Goal: Information Seeking & Learning: Learn about a topic

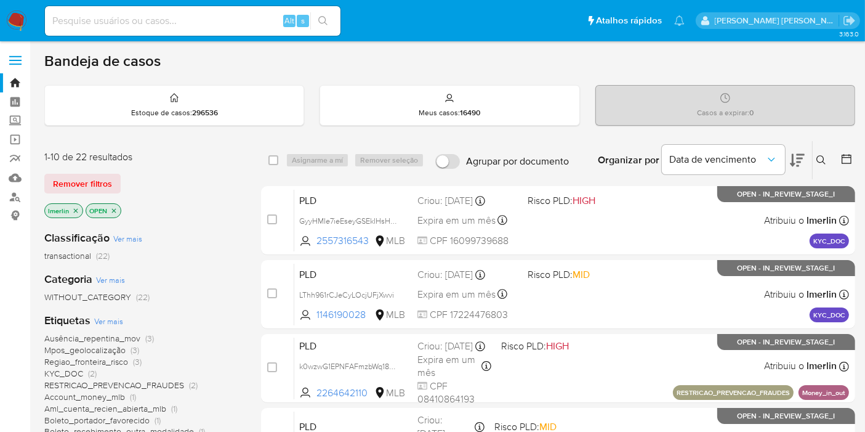
click at [76, 208] on icon "close-filter" at bounding box center [76, 210] width 4 height 4
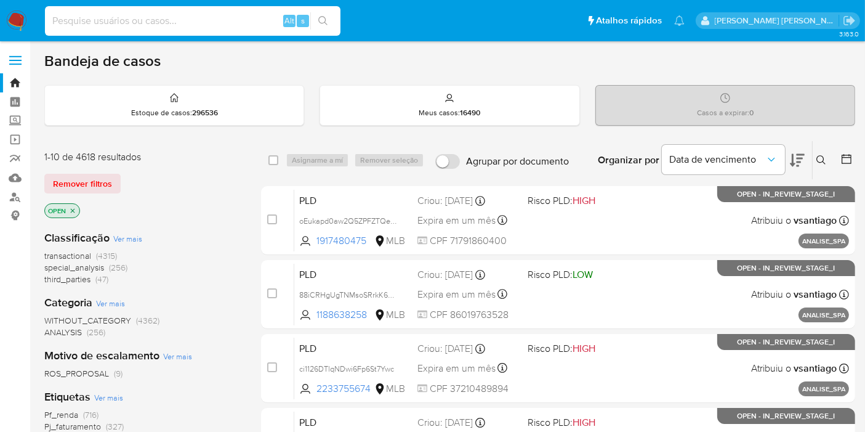
click at [79, 23] on input at bounding box center [192, 21] width 295 height 16
paste input "97292349"
type input "97292349"
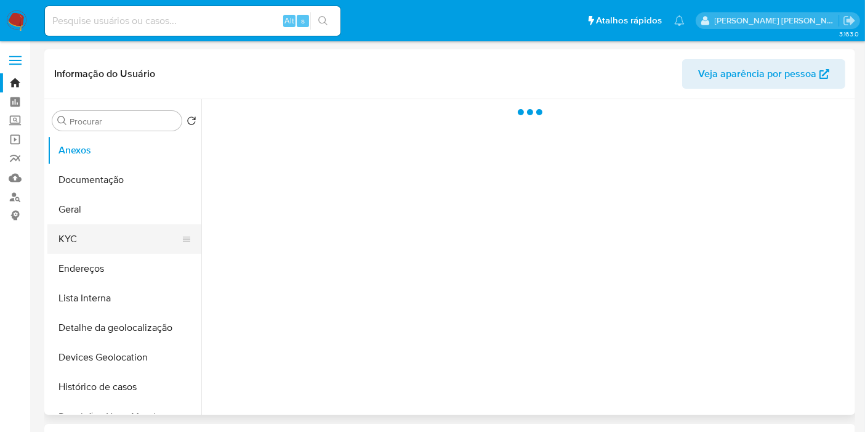
select select "10"
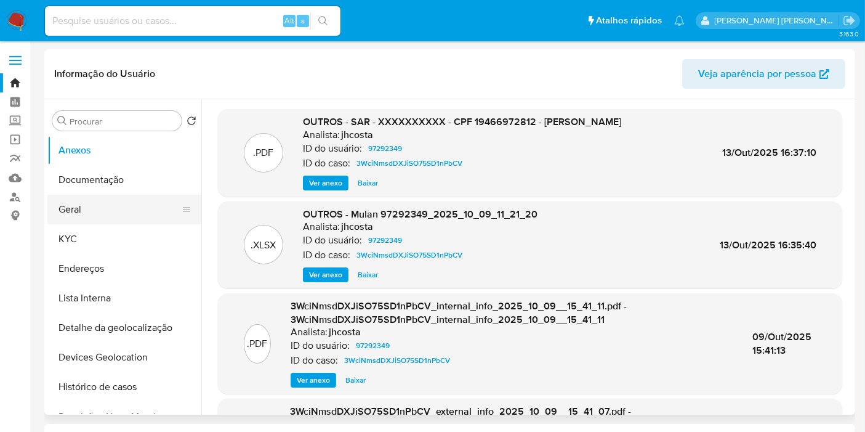
click at [143, 215] on button "Geral" at bounding box center [119, 210] width 144 height 30
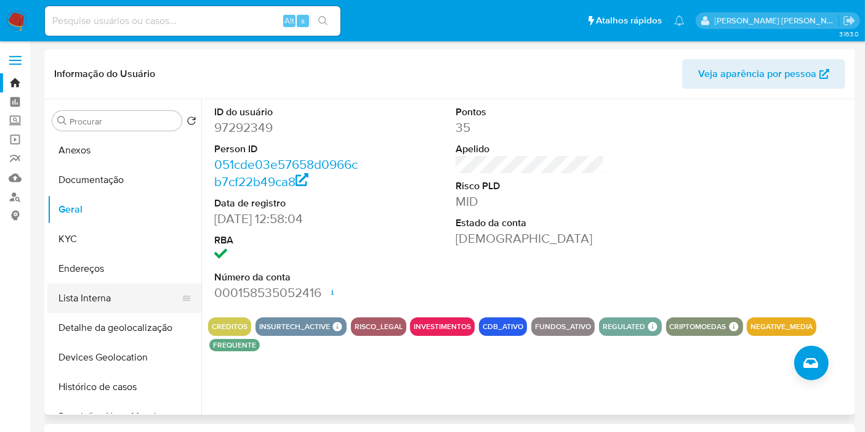
click at [130, 292] on button "Lista Interna" at bounding box center [119, 298] width 144 height 30
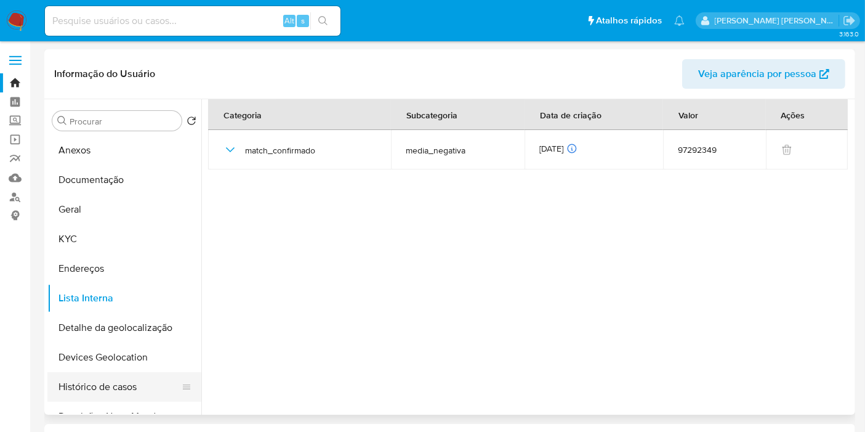
click at [72, 381] on button "Histórico de casos" at bounding box center [119, 387] width 144 height 30
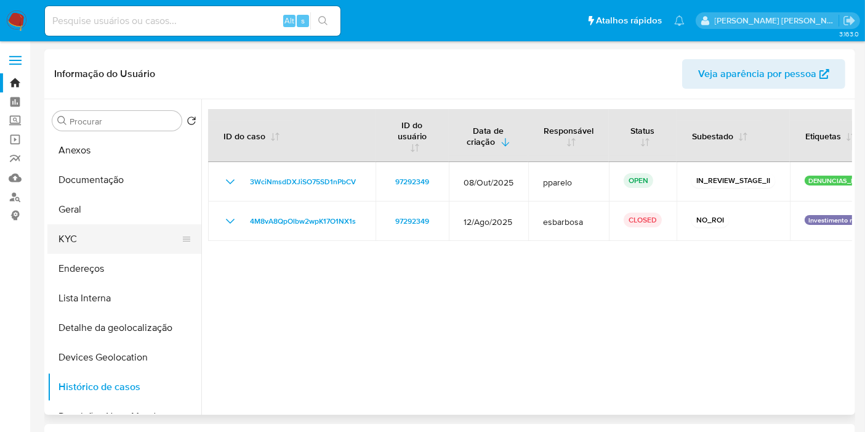
click at [106, 243] on button "KYC" at bounding box center [119, 239] width 144 height 30
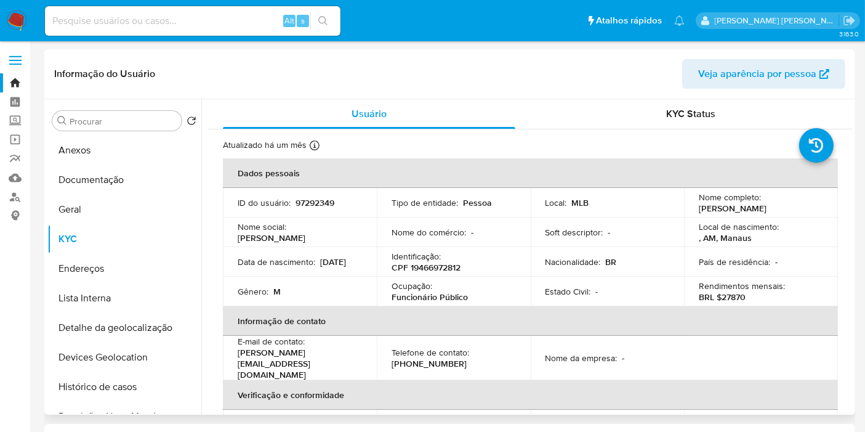
drag, startPoint x: 696, startPoint y: 209, endPoint x: 807, endPoint y: 208, distance: 110.8
click at [807, 208] on div "Nome completo : [PERSON_NAME]" at bounding box center [761, 202] width 124 height 22
copy p "[PERSON_NAME]"
click at [126, 114] on div "Procurar" at bounding box center [116, 121] width 129 height 20
click at [125, 121] on input "Procurar" at bounding box center [123, 121] width 107 height 11
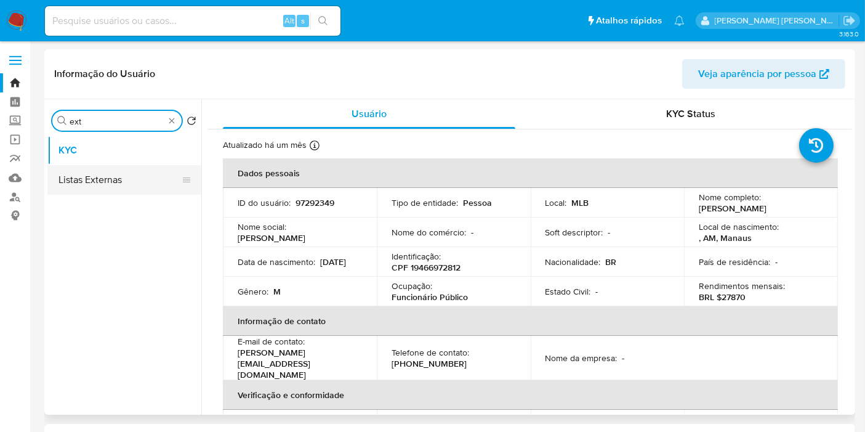
type input "ext"
click at [132, 185] on button "Listas Externas" at bounding box center [119, 180] width 144 height 30
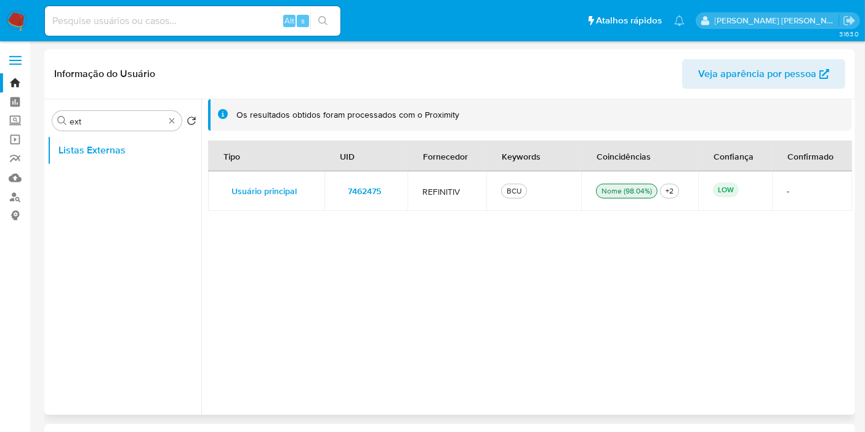
click at [399, 190] on td "7462475" at bounding box center [365, 190] width 83 height 39
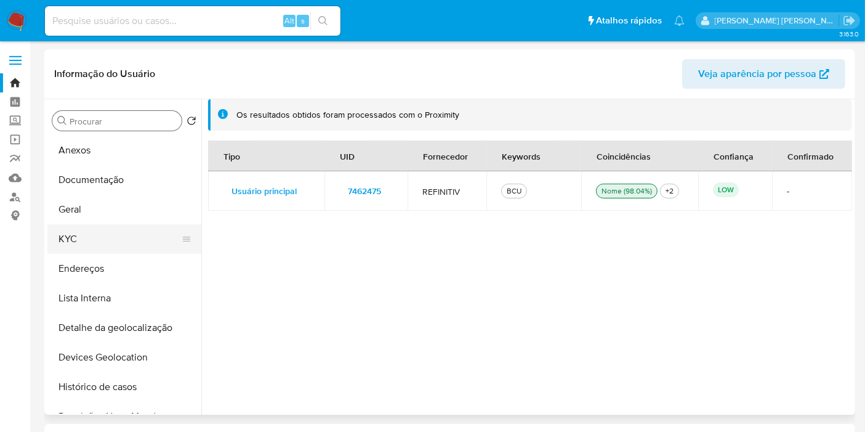
click at [140, 231] on button "KYC" at bounding box center [119, 239] width 144 height 30
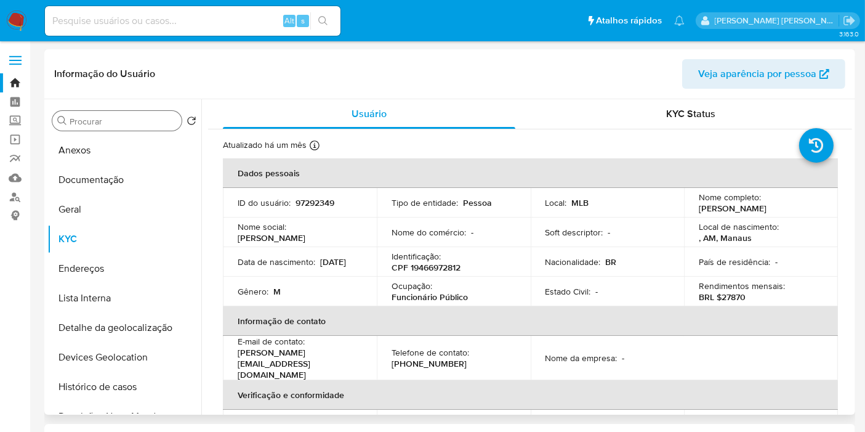
drag, startPoint x: 697, startPoint y: 209, endPoint x: 803, endPoint y: 208, distance: 106.5
click at [766, 208] on p "[PERSON_NAME]" at bounding box center [733, 208] width 68 height 11
copy p "[PERSON_NAME]"
click at [132, 178] on button "Documentação" at bounding box center [119, 180] width 144 height 30
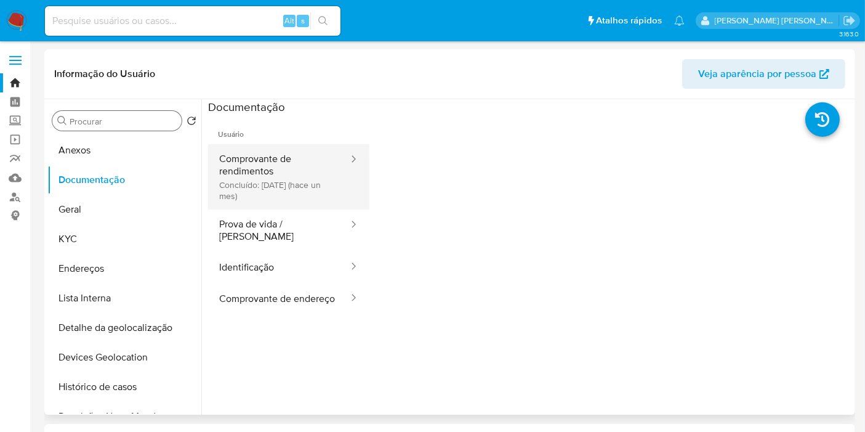
click at [267, 194] on button "Comprovante de rendimentos Concluído: [DATE] (hace un mes)" at bounding box center [279, 176] width 142 height 65
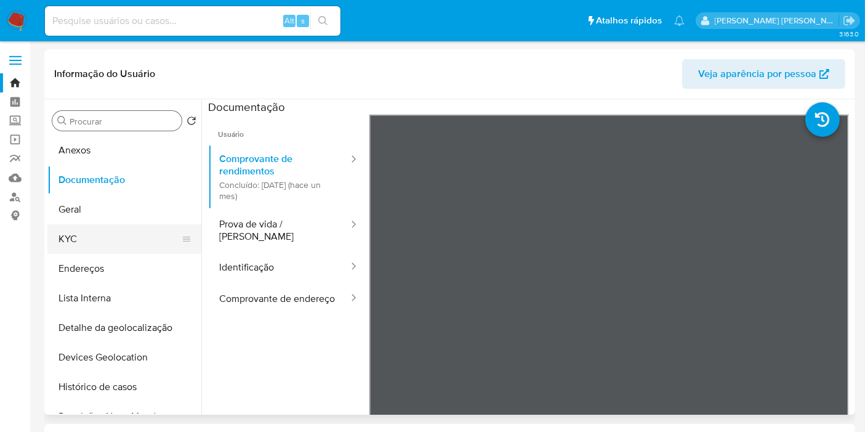
click at [72, 245] on button "KYC" at bounding box center [119, 239] width 144 height 30
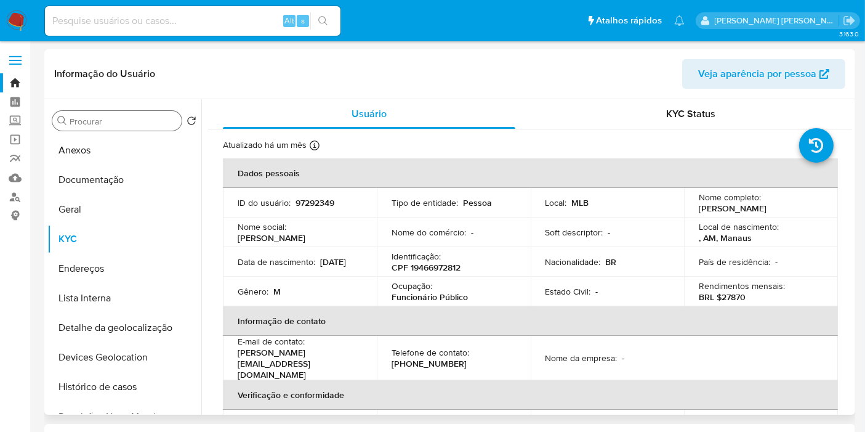
click at [425, 278] on td "Ocupação : Funcionário Público" at bounding box center [454, 291] width 154 height 30
click at [440, 268] on p "CPF 19466972812" at bounding box center [426, 267] width 69 height 11
copy p "19466972812"
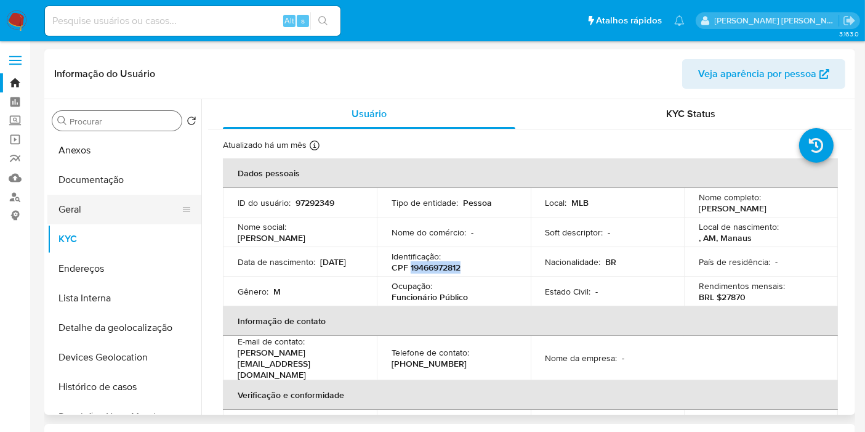
click at [126, 201] on button "Geral" at bounding box center [119, 210] width 144 height 30
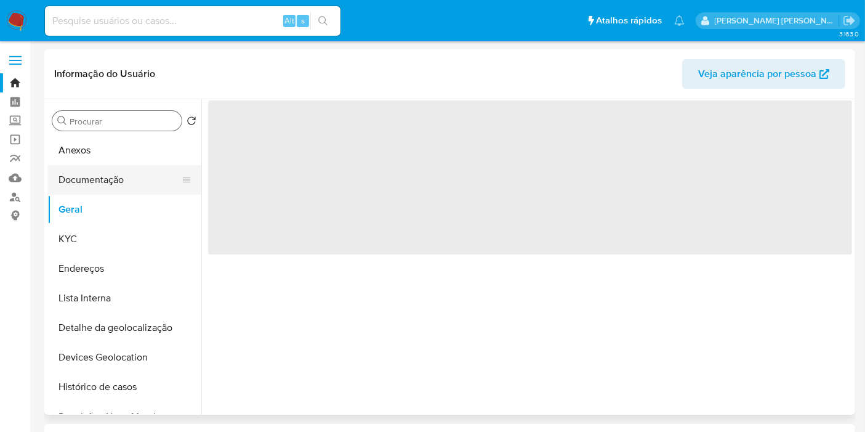
click at [134, 179] on button "Documentação" at bounding box center [119, 180] width 144 height 30
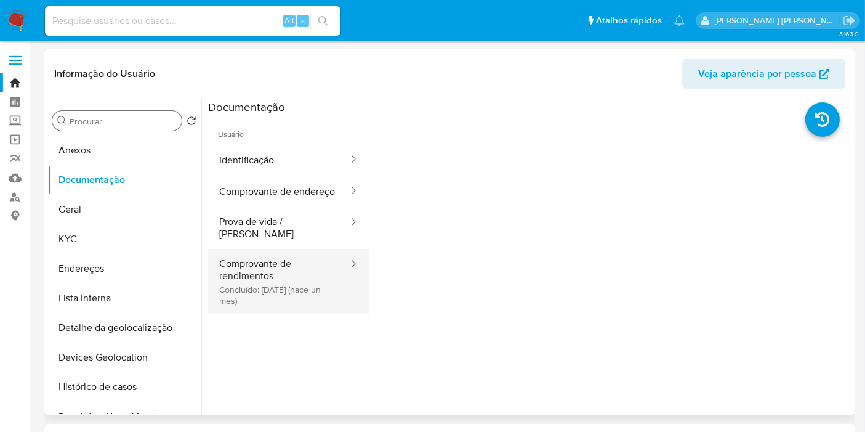
click at [305, 279] on button "Comprovante de rendimentos Concluído: [DATE] (hace un mes)" at bounding box center [279, 281] width 142 height 65
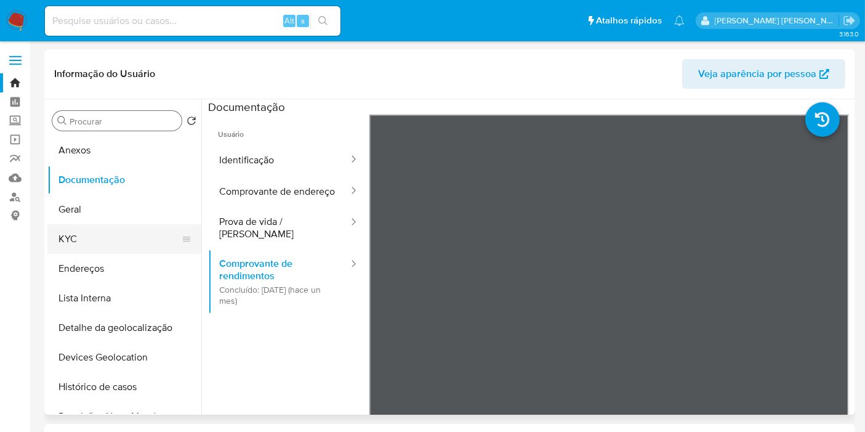
click at [107, 242] on button "KYC" at bounding box center [119, 239] width 144 height 30
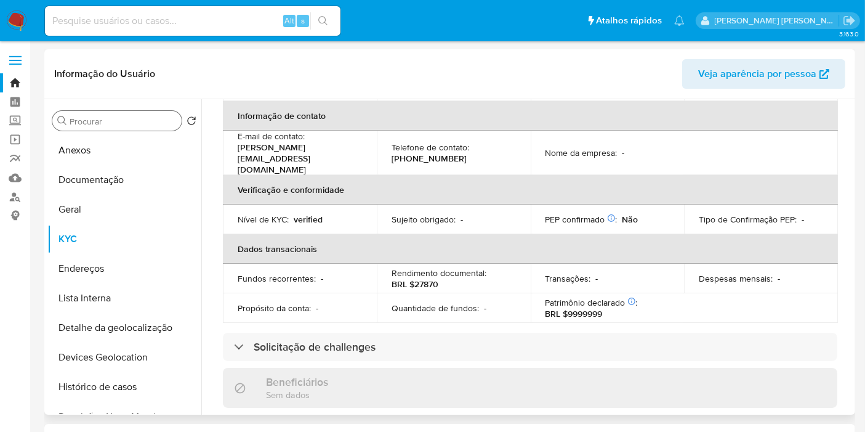
scroll to position [137, 0]
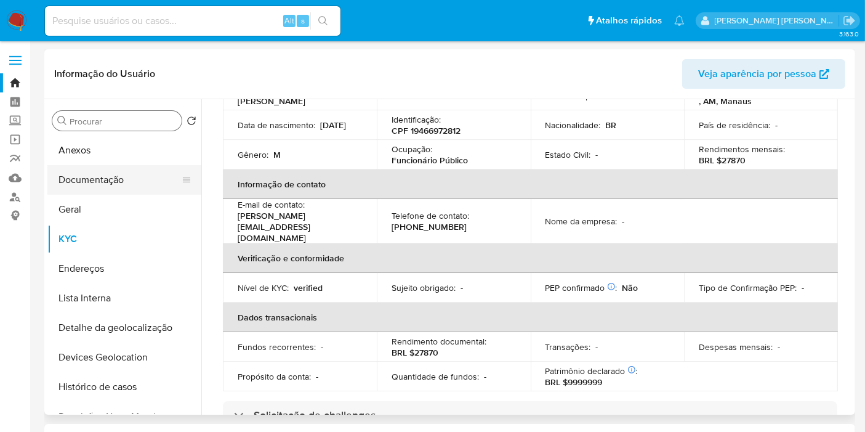
click at [117, 188] on button "Documentação" at bounding box center [119, 180] width 144 height 30
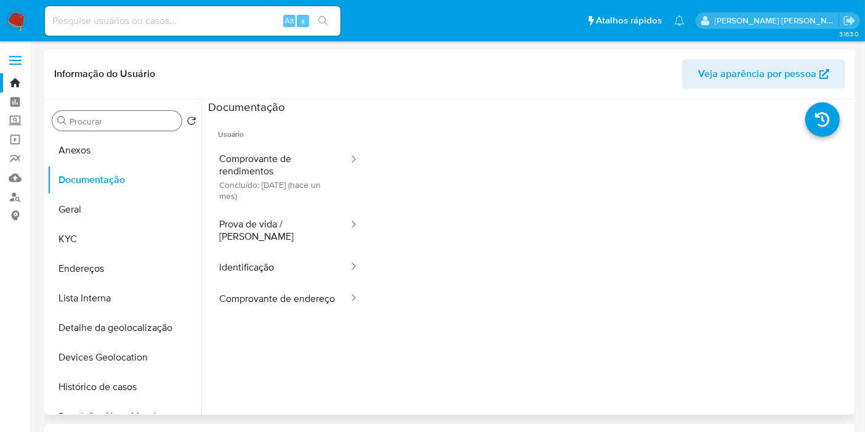
click at [234, 138] on span "Usuário" at bounding box center [288, 129] width 161 height 30
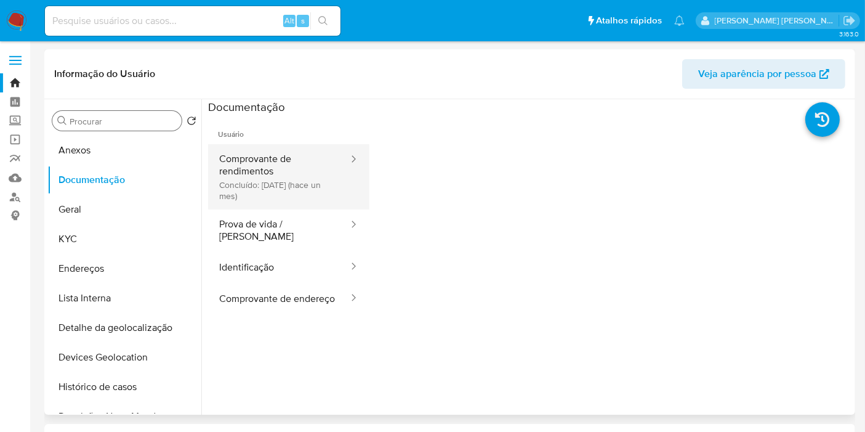
click at [244, 161] on button "Comprovante de rendimentos Concluído: [DATE] (hace un mes)" at bounding box center [279, 176] width 142 height 65
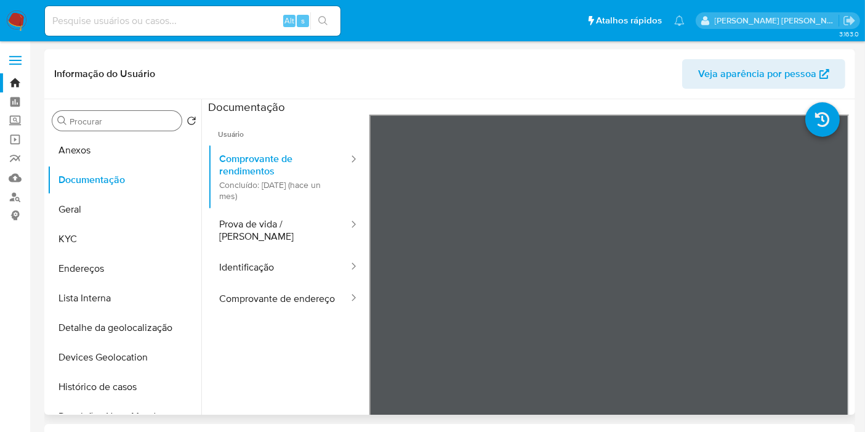
drag, startPoint x: 2, startPoint y: 308, endPoint x: 183, endPoint y: 81, distance: 290.9
click at [110, 150] on button "Anexos" at bounding box center [119, 150] width 144 height 30
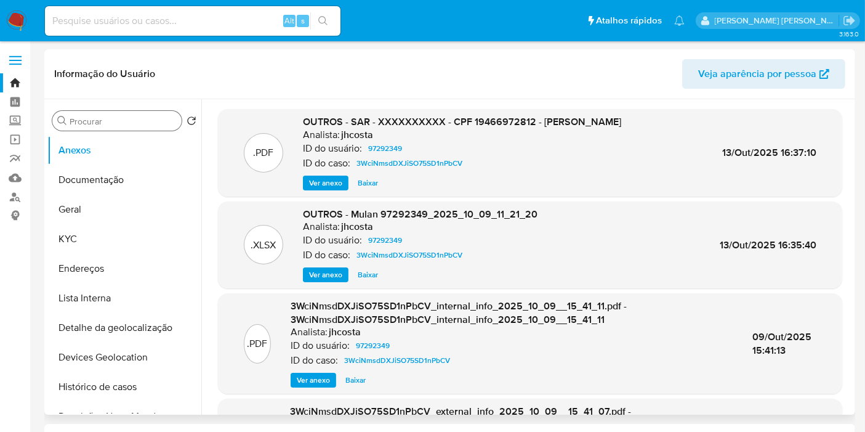
click at [307, 182] on button "Ver anexo" at bounding box center [326, 182] width 46 height 15
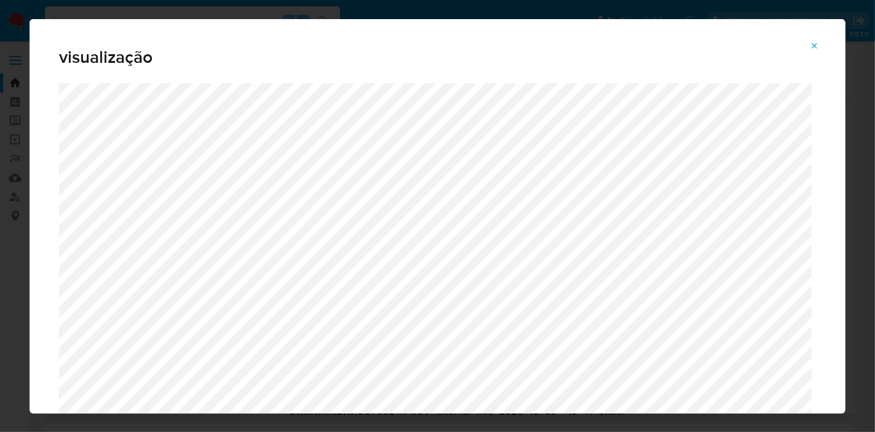
click at [821, 46] on button "Attachment preview" at bounding box center [814, 46] width 27 height 20
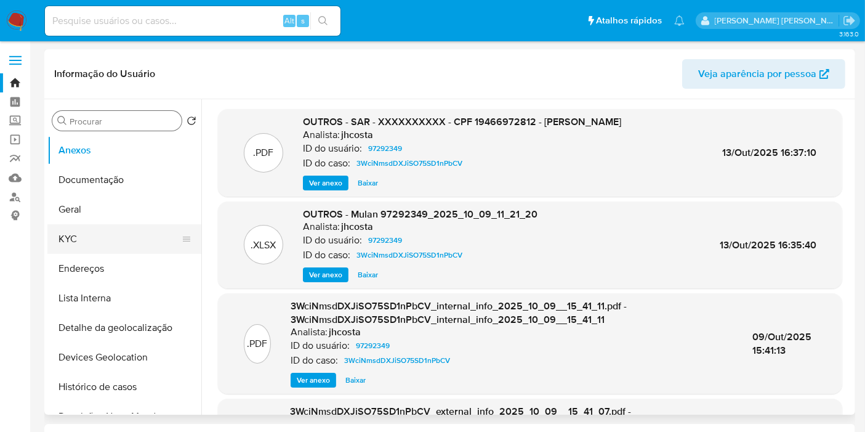
click at [80, 251] on button "KYC" at bounding box center [119, 239] width 144 height 30
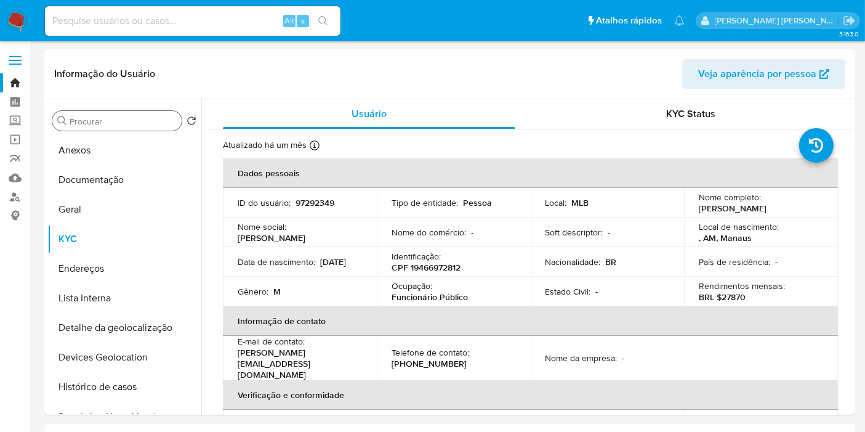
click at [448, 266] on p "CPF 19466972812" at bounding box center [426, 267] width 69 height 11
copy p "19466972812"
